Goal: Register for event/course

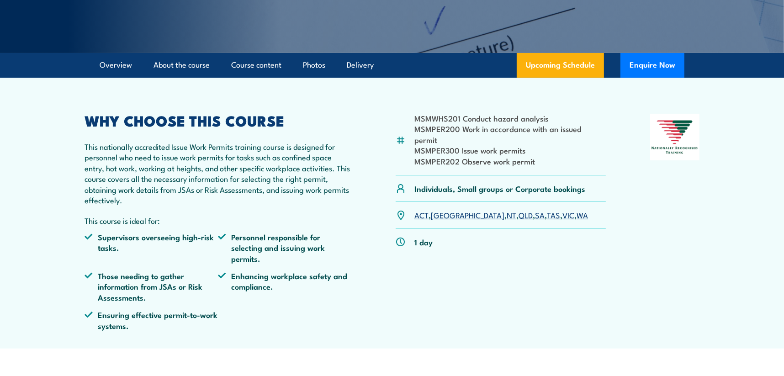
scroll to position [213, 0]
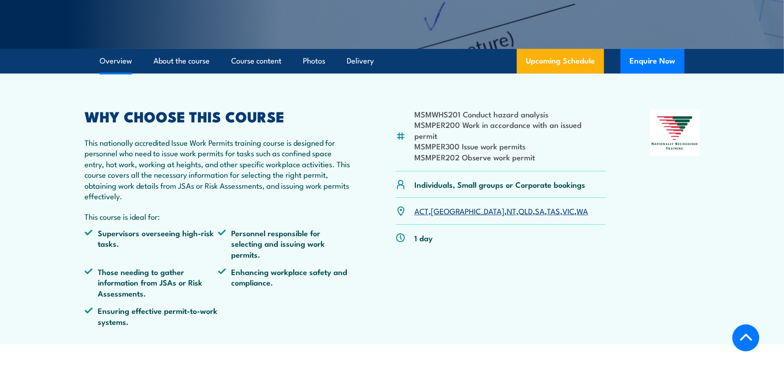
click at [563, 205] on link "VIC" at bounding box center [569, 210] width 12 height 11
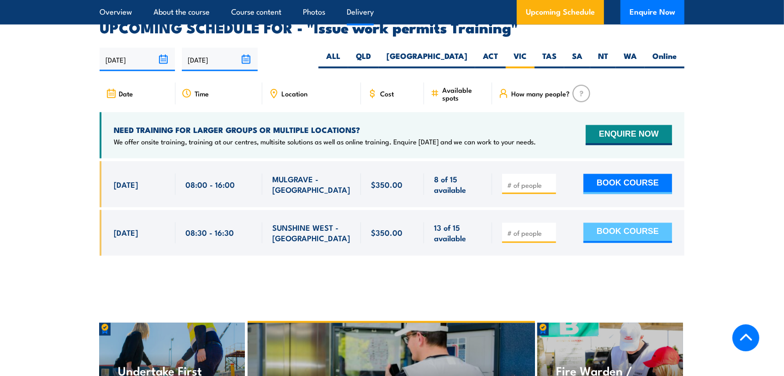
scroll to position [1536, 0]
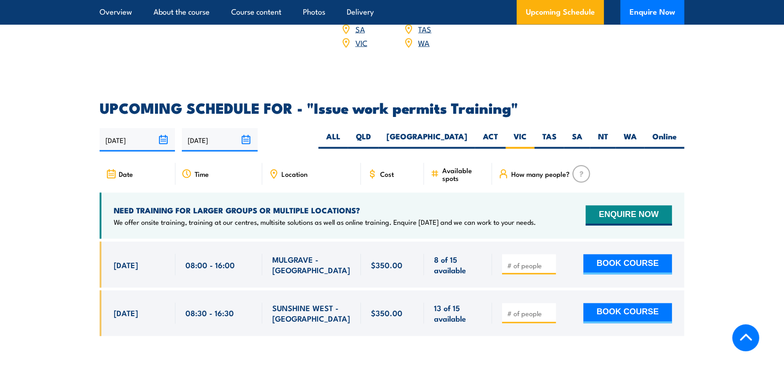
scroll to position [1444, 0]
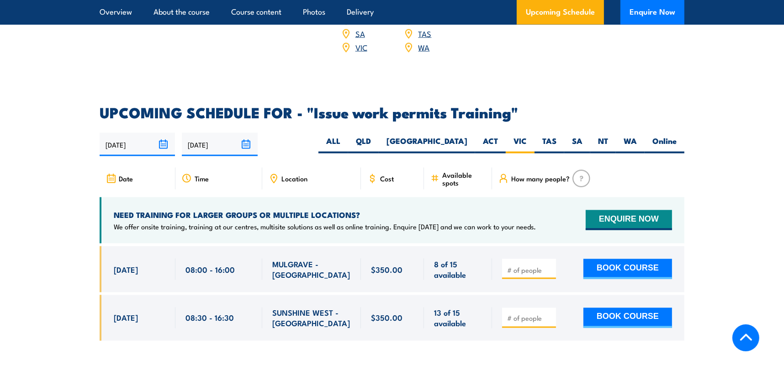
click at [526, 266] on input "number" at bounding box center [530, 270] width 46 height 9
type input "1"
click at [549, 266] on input "1" at bounding box center [530, 270] width 46 height 9
click at [734, 240] on section "UPCOMING SCHEDULE FOR - "Issue work permits Training" [DATE] [DATE] 1" at bounding box center [392, 231] width 784 height 250
